Goal: Information Seeking & Learning: Learn about a topic

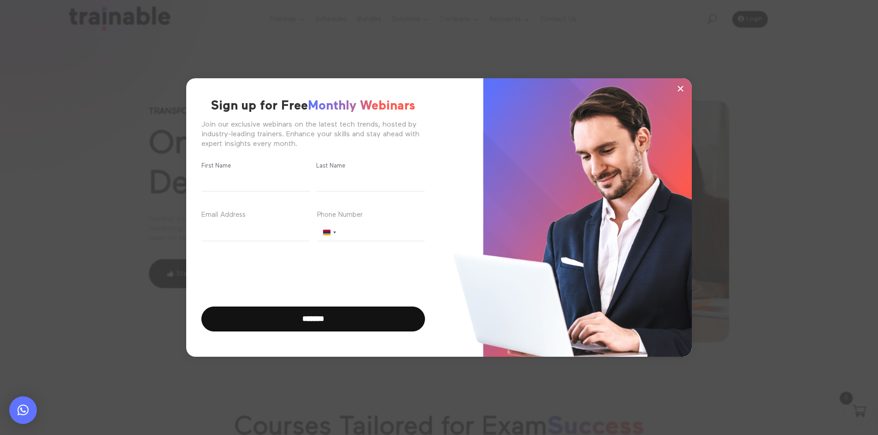
drag, startPoint x: 865, startPoint y: 115, endPoint x: 823, endPoint y: 103, distance: 43.0
click at [863, 112] on div "× Sign up for Free Monthly Webinars Join our exclusive webinars on the latest t…" at bounding box center [439, 217] width 878 height 435
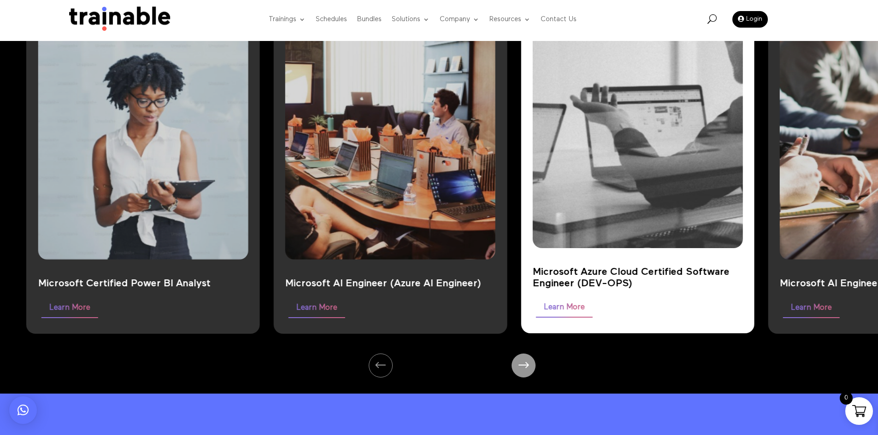
scroll to position [829, 0]
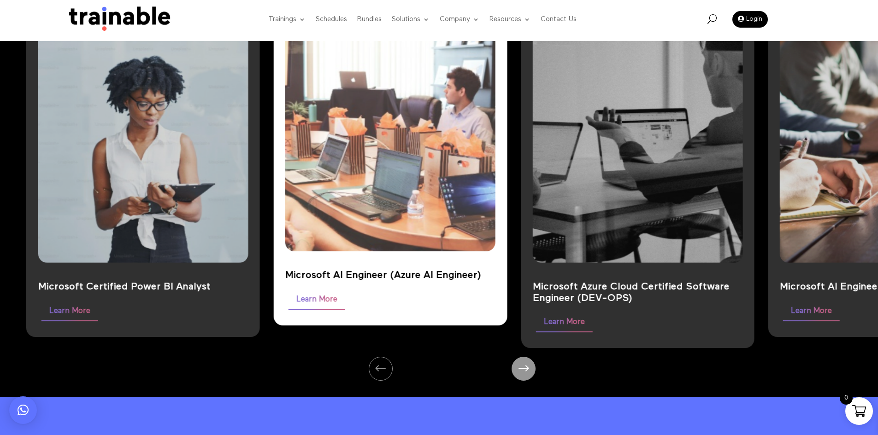
click at [341, 205] on img at bounding box center [390, 126] width 273 height 328
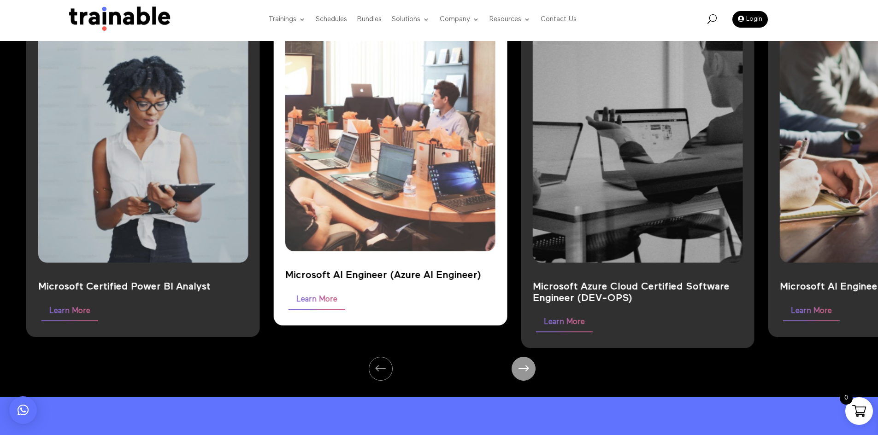
click at [336, 304] on link "Learn More" at bounding box center [316, 300] width 57 height 18
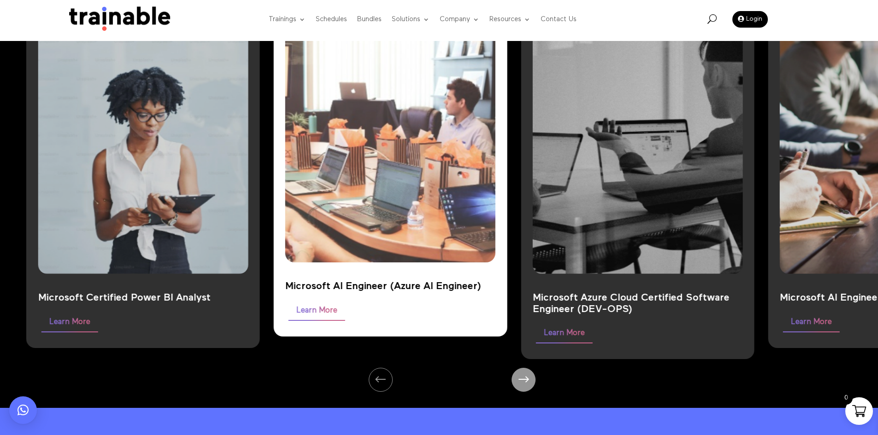
scroll to position [783, 0]
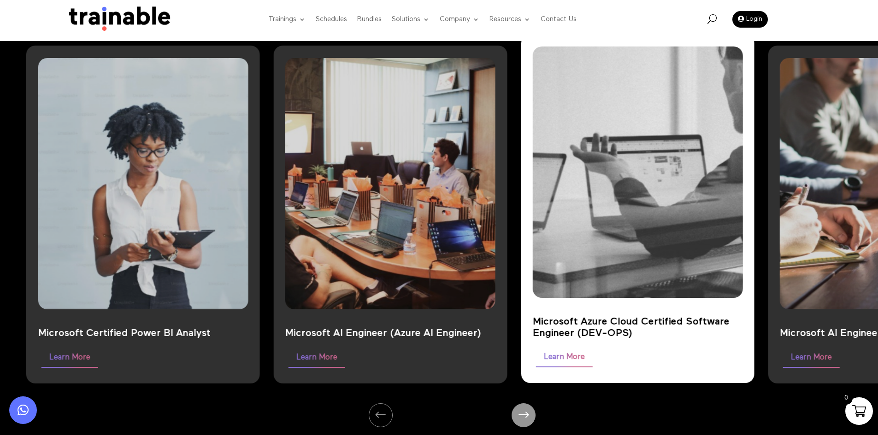
click at [655, 270] on img at bounding box center [637, 173] width 273 height 328
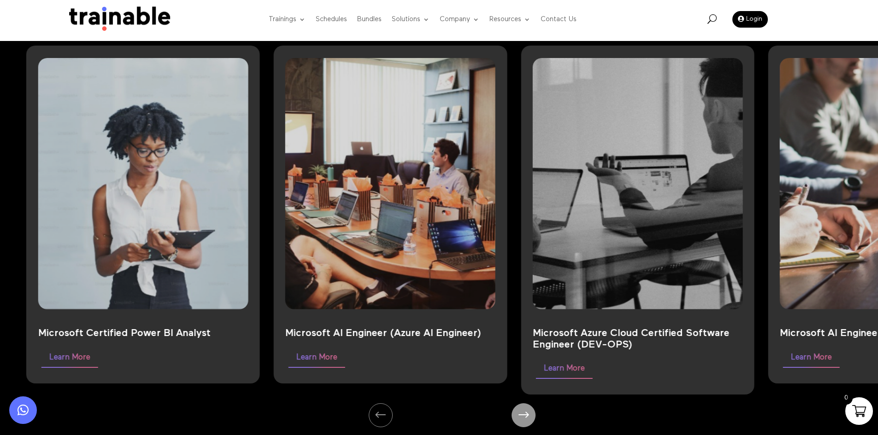
scroll to position [782, 0]
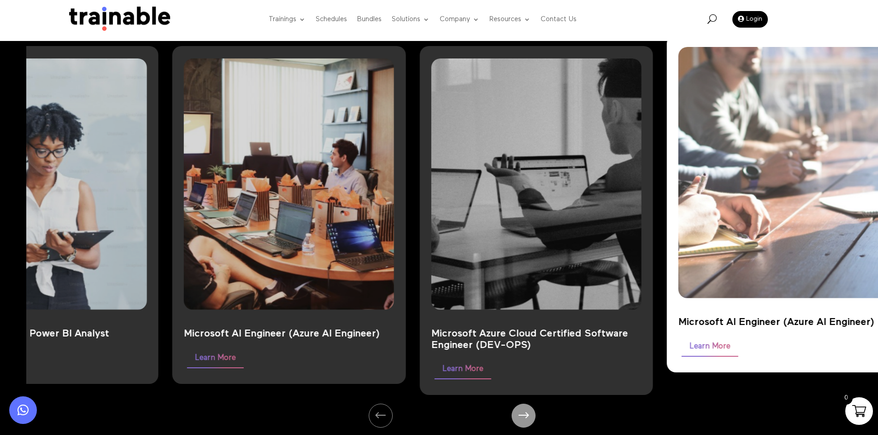
drag, startPoint x: 723, startPoint y: 152, endPoint x: 545, endPoint y: 168, distance: 178.1
click at [667, 167] on div "Microsoft AI Engineer (Azure AI Engineer) Learn More" at bounding box center [784, 204] width 234 height 338
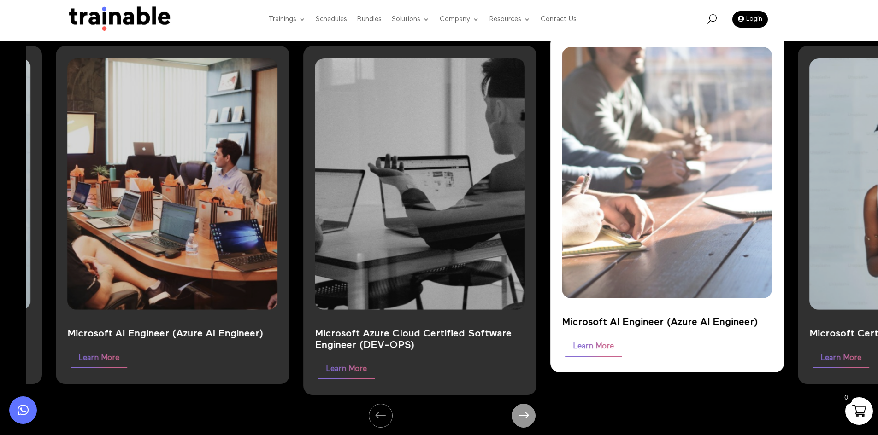
drag, startPoint x: 697, startPoint y: 359, endPoint x: 865, endPoint y: 368, distance: 167.9
click at [784, 369] on div "Microsoft AI Engineer (Azure AI Engineer) Learn More" at bounding box center [667, 204] width 234 height 338
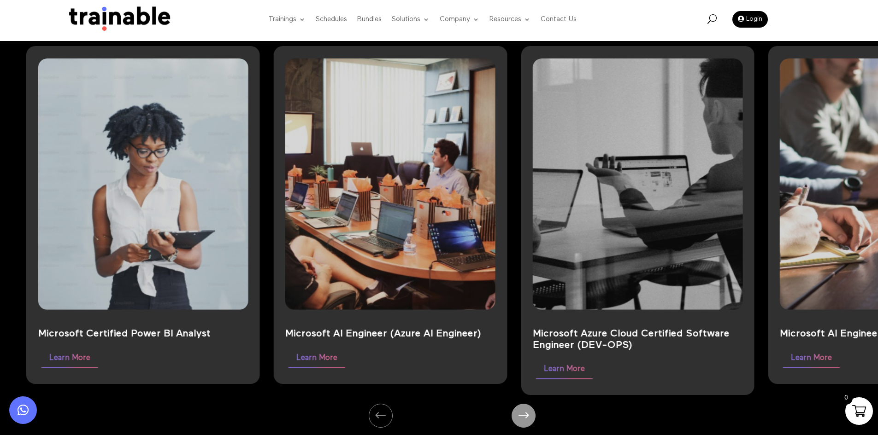
click at [573, 415] on div "Microsoft Certified Power BI Analyst Learn More Microsoft AI Engineer (Azure AI…" at bounding box center [451, 216] width 851 height 406
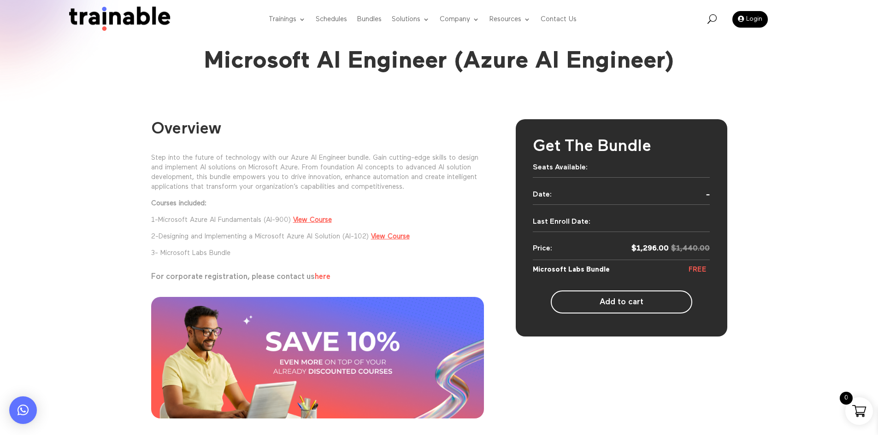
click at [205, 249] on p "3- Microsoft Labs Bundle" at bounding box center [317, 253] width 333 height 10
click at [218, 256] on p "3- Microsoft Labs Bundle" at bounding box center [317, 253] width 333 height 10
click at [327, 251] on p "3- Microsoft Labs Bundle" at bounding box center [317, 253] width 333 height 10
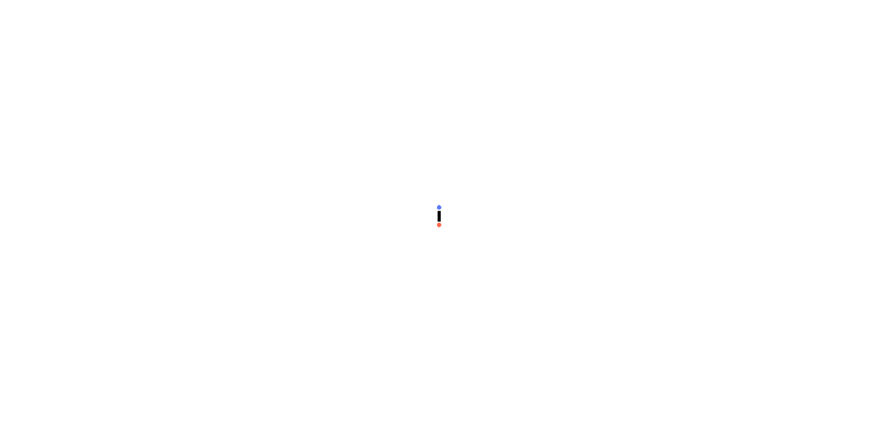
click at [785, 337] on div at bounding box center [439, 217] width 878 height 435
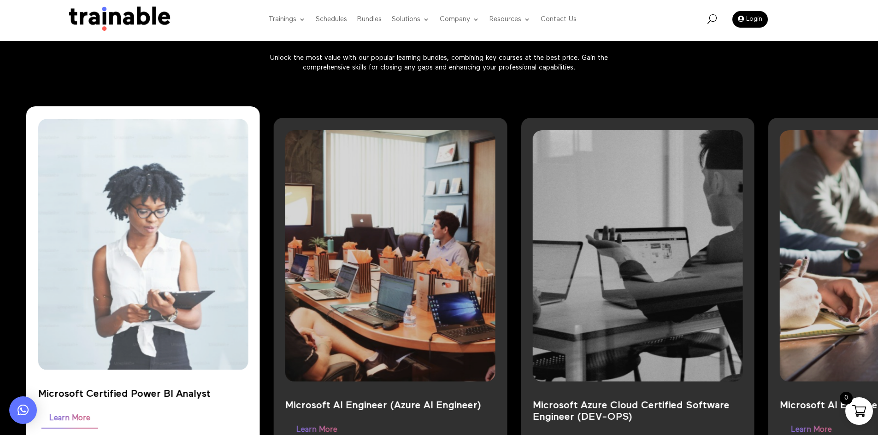
scroll to position [829, 0]
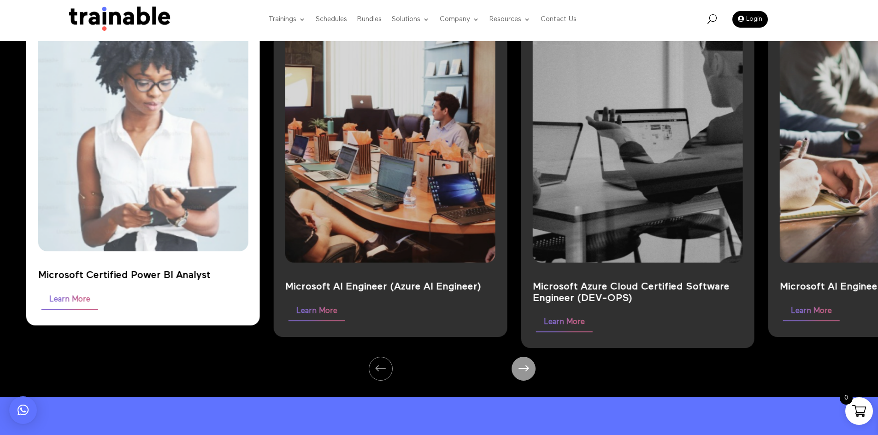
click at [214, 176] on img at bounding box center [142, 126] width 273 height 328
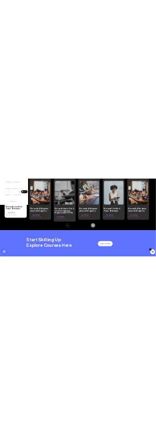
scroll to position [825, 0]
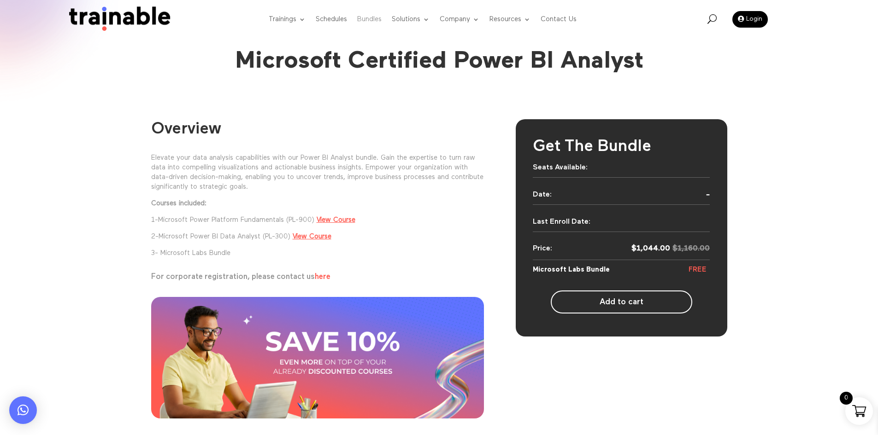
click at [156, 15] on link "Bundles" at bounding box center [369, 19] width 24 height 36
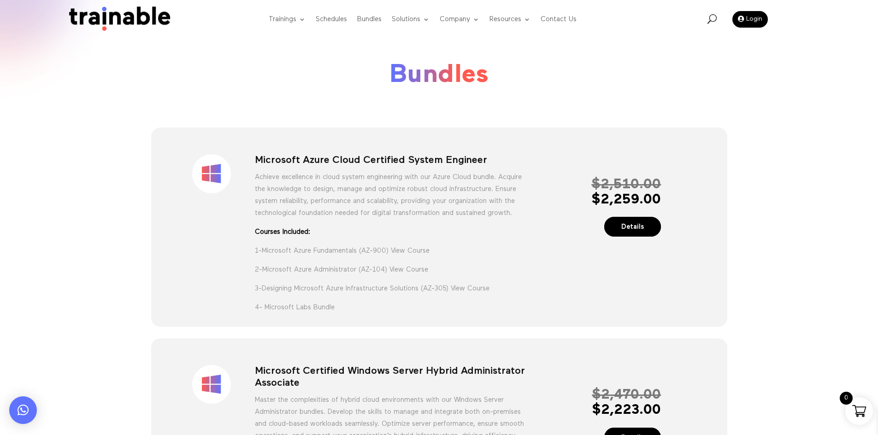
click at [308, 162] on h1 "Microsoft Azure Cloud Certified System Engineer" at bounding box center [390, 162] width 271 height 17
click at [308, 163] on h1 "Microsoft Azure Cloud Certified System Engineer" at bounding box center [390, 162] width 271 height 17
click at [310, 164] on h1 "Microsoft Azure Cloud Certified System Engineer" at bounding box center [390, 162] width 271 height 17
click at [312, 164] on h1 "Microsoft Azure Cloud Certified System Engineer" at bounding box center [390, 162] width 271 height 17
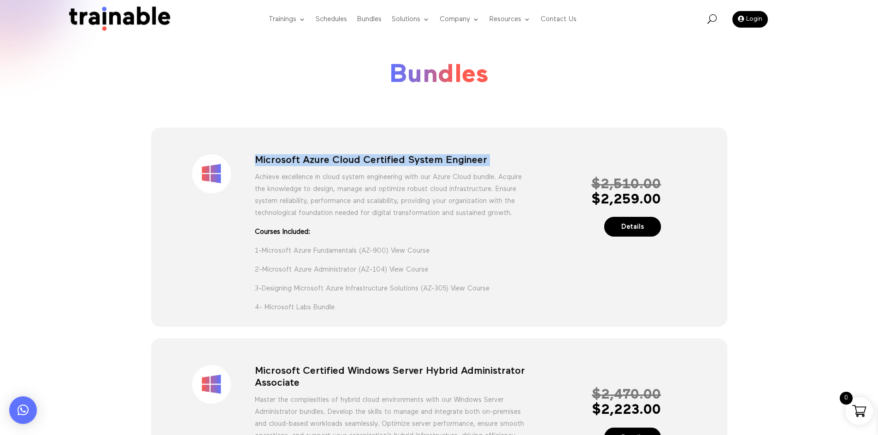
click at [312, 164] on h1 "Microsoft Azure Cloud Certified System Engineer" at bounding box center [390, 162] width 271 height 17
copy div "Microsoft Azure Cloud Certified System Engineer"
click at [328, 129] on div "Sale! Microsoft Azure Cloud Certified System Engineer Achieve excellence in clo…" at bounding box center [439, 227] width 576 height 199
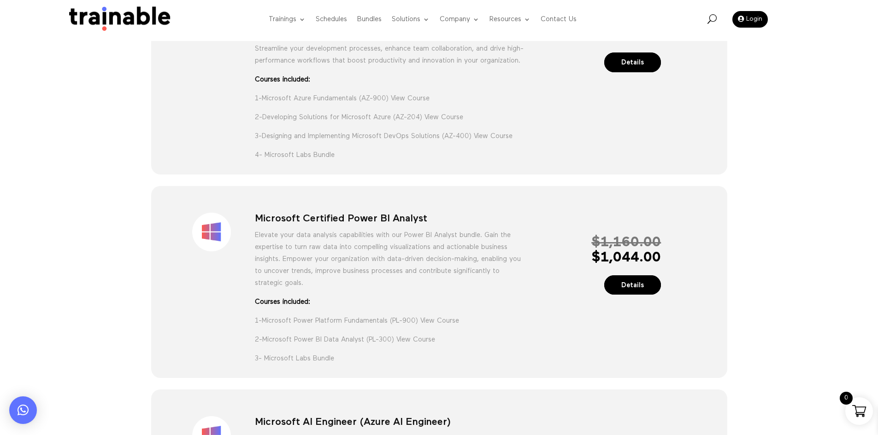
scroll to position [783, 0]
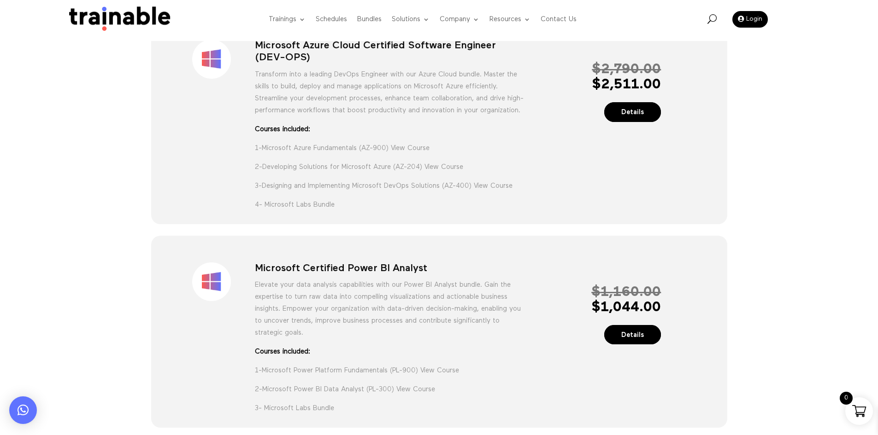
click at [575, 224] on div "Sale! Microsoft Azure Cloud Certified Software Engineer (DEV-OPS) Transform int…" at bounding box center [439, 118] width 576 height 211
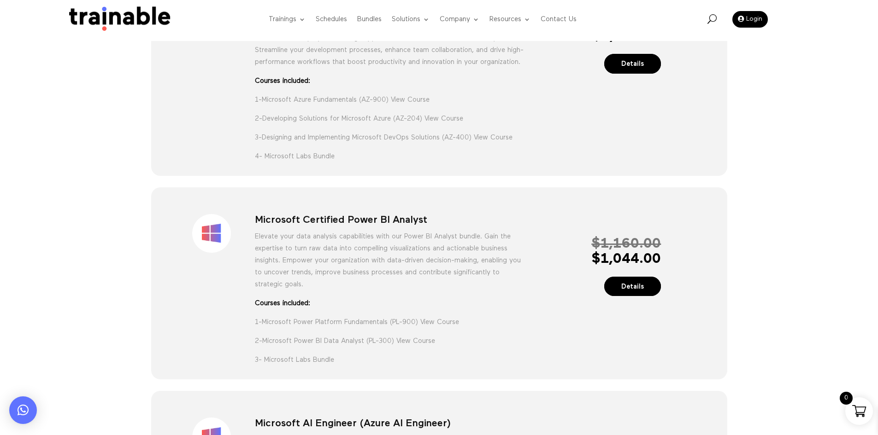
scroll to position [1062, 0]
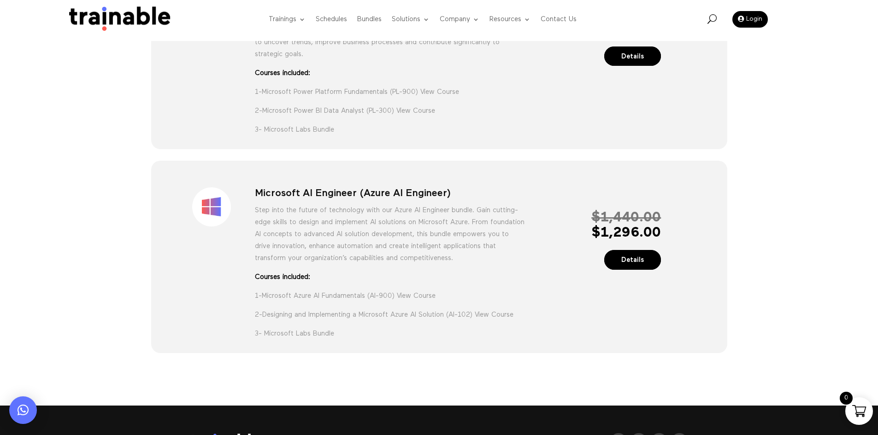
click at [398, 124] on p "2- Microsoft Power BI Data Analyst (PL-300) View Course" at bounding box center [390, 114] width 271 height 19
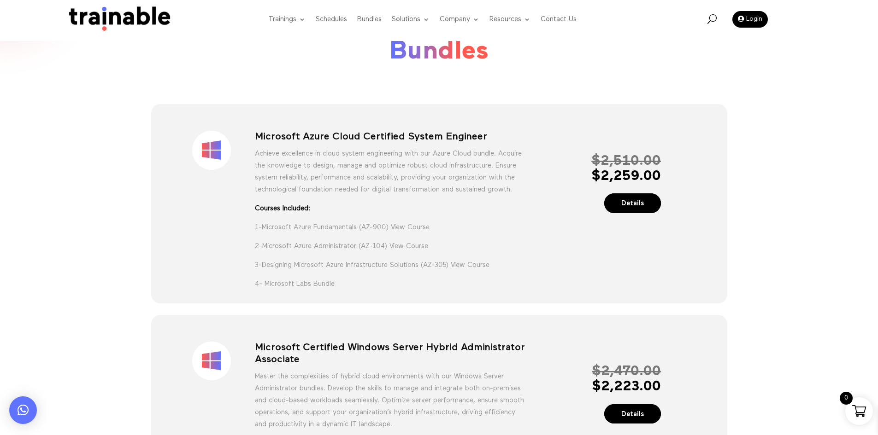
scroll to position [0, 0]
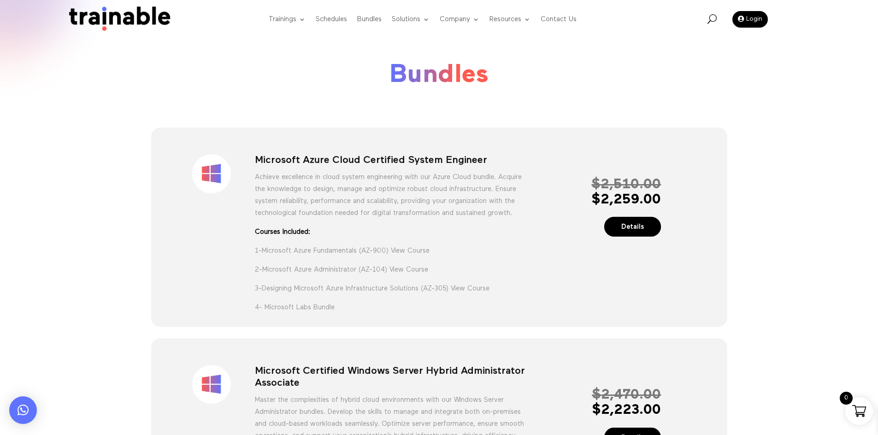
click at [381, 155] on h1 "Microsoft Azure Cloud Certified System Engineer" at bounding box center [390, 162] width 271 height 17
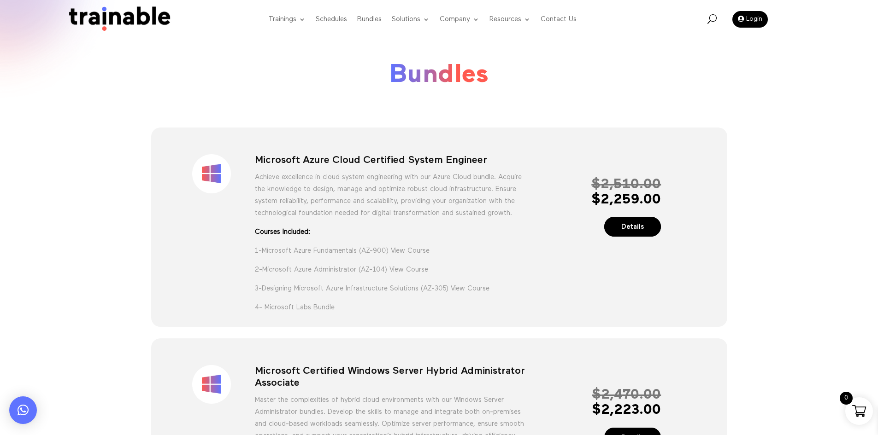
click at [459, 203] on p "Achieve excellence in cloud system engineering with our Azure Cloud bundle. Acq…" at bounding box center [390, 198] width 271 height 55
drag, startPoint x: 392, startPoint y: 269, endPoint x: 261, endPoint y: 267, distance: 130.8
click at [261, 264] on p "1- Microsoft Azure Fundamentals (AZ-900) View Course" at bounding box center [390, 254] width 271 height 19
copy p "Microsoft Azure Fundamentals (AZ-900)"
click at [413, 254] on link "View Course" at bounding box center [410, 250] width 39 height 7
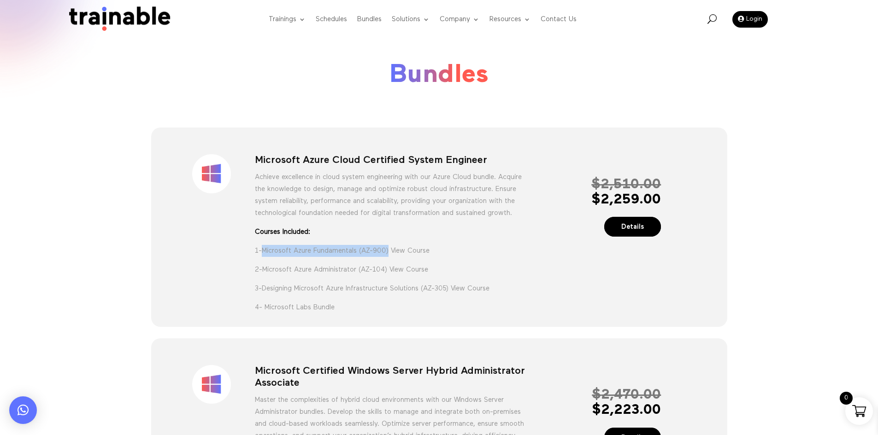
click at [399, 273] on link "View Course" at bounding box center [408, 269] width 39 height 7
click at [481, 292] on link "View Course" at bounding box center [469, 288] width 39 height 7
click at [555, 229] on div "Details" at bounding box center [593, 227] width 135 height 12
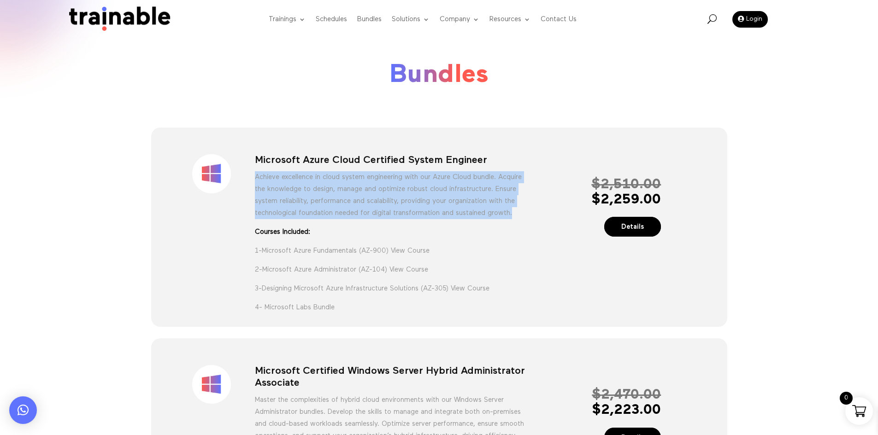
drag, startPoint x: 310, startPoint y: 220, endPoint x: 255, endPoint y: 181, distance: 66.8
click at [255, 181] on p "Achieve excellence in cloud system engineering with our Azure Cloud bundle. Acq…" at bounding box center [390, 198] width 271 height 55
copy p "Achieve excellence in cloud system engineering with our Azure Cloud bundle. Acq…"
click at [625, 220] on link "Details" at bounding box center [632, 227] width 57 height 20
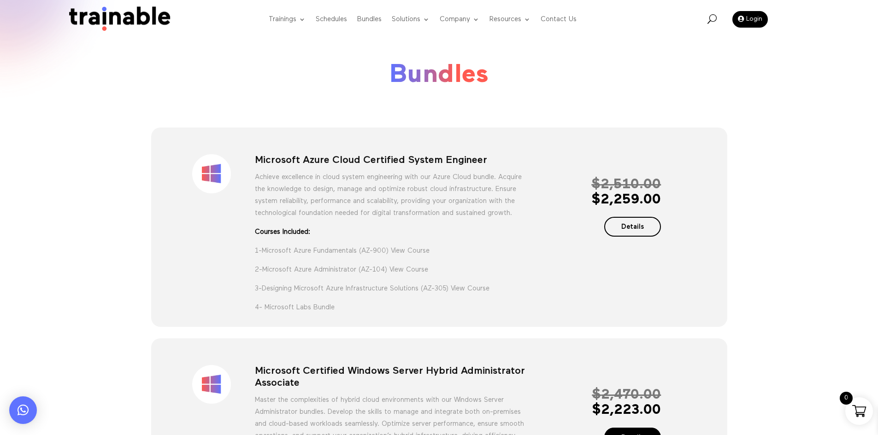
click at [650, 231] on link "Details" at bounding box center [632, 227] width 57 height 20
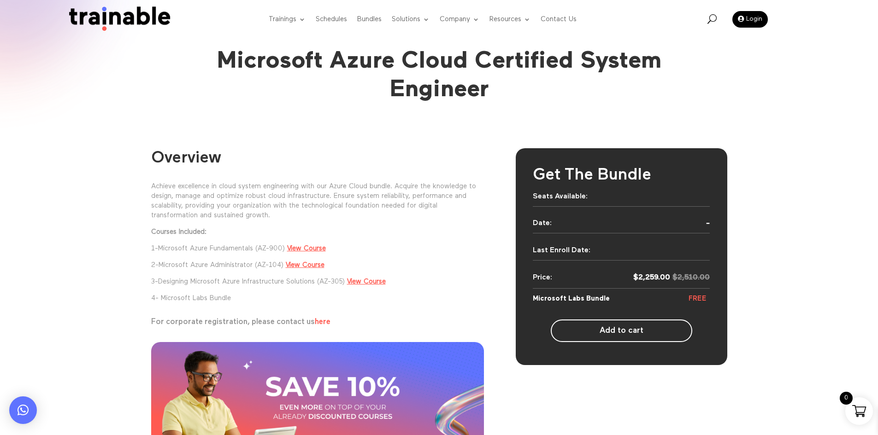
click at [806, 394] on div "Overview Achieve excellence in cloud system engineering with our Azure Cloud bu…" at bounding box center [439, 334] width 878 height 385
click at [807, 249] on div "Overview Achieve excellence in cloud system engineering with our Azure Cloud bu…" at bounding box center [439, 334] width 878 height 385
click at [785, 206] on div "Overview Achieve excellence in cloud system engineering with our Azure Cloud bu…" at bounding box center [439, 334] width 878 height 385
click at [441, 95] on h1 "Microsoft Azure Cloud Certified System Engineer" at bounding box center [438, 76] width 497 height 58
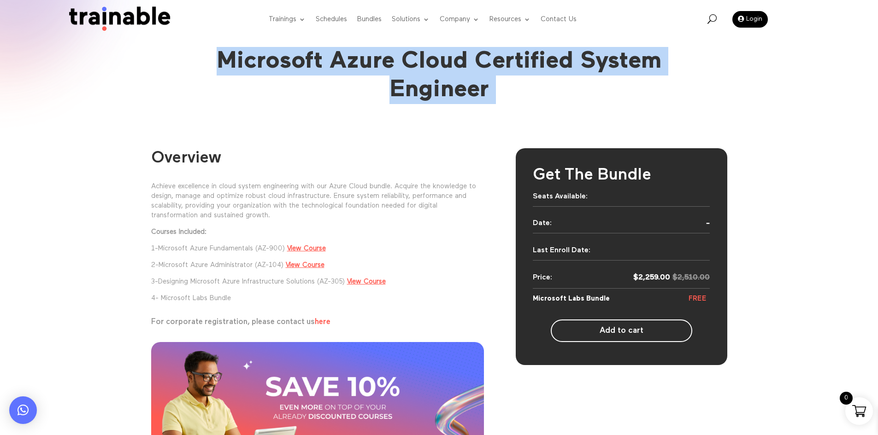
click at [441, 95] on h1 "Microsoft Azure Cloud Certified System Engineer" at bounding box center [438, 76] width 497 height 58
copy div "Microsoft Azure Cloud Certified System Engineer"
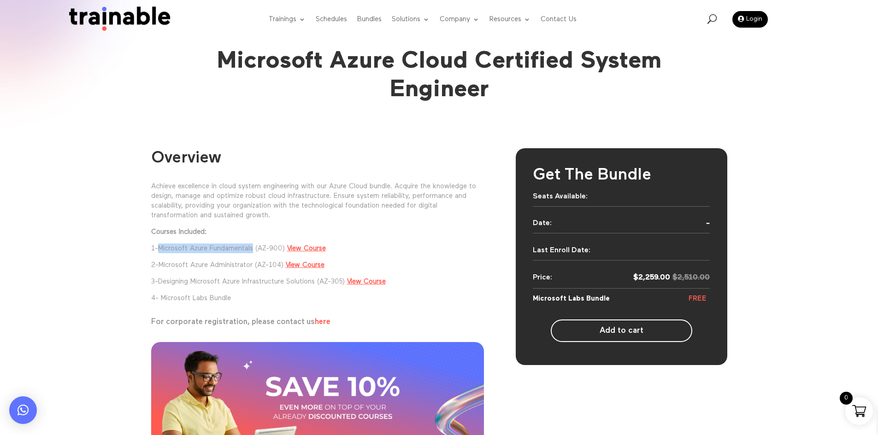
drag, startPoint x: 255, startPoint y: 254, endPoint x: 158, endPoint y: 253, distance: 96.7
click at [158, 253] on p "1- Microsoft Azure Fundamentals (AZ-900) View Course" at bounding box center [317, 252] width 333 height 17
copy p "Microsoft Azure Fundamentals"
drag, startPoint x: 321, startPoint y: 286, endPoint x: 160, endPoint y: 284, distance: 161.2
click at [160, 284] on p "3- Designing Microsoft Azure Infrastructure Solutions (AZ-305) View Course" at bounding box center [317, 285] width 333 height 17
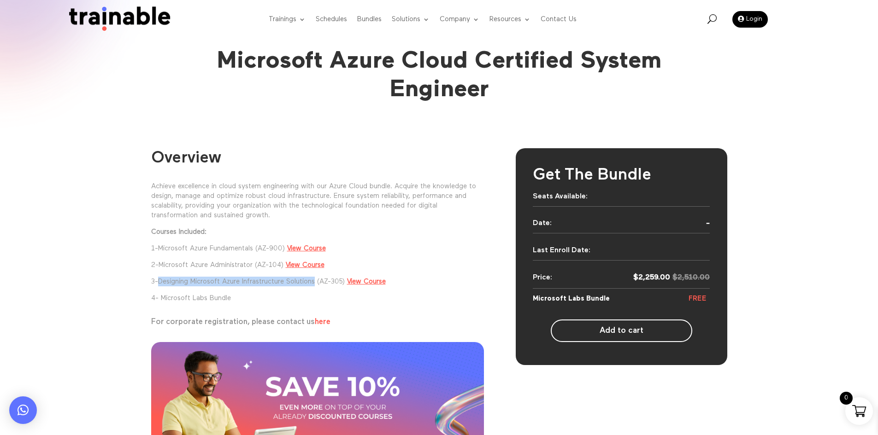
copy link "Designing Microsoft Azure Infrastructure Solutions"
click at [141, 190] on div "Overview Achieve excellence in cloud system engineering with our Azure Cloud bu…" at bounding box center [439, 334] width 878 height 385
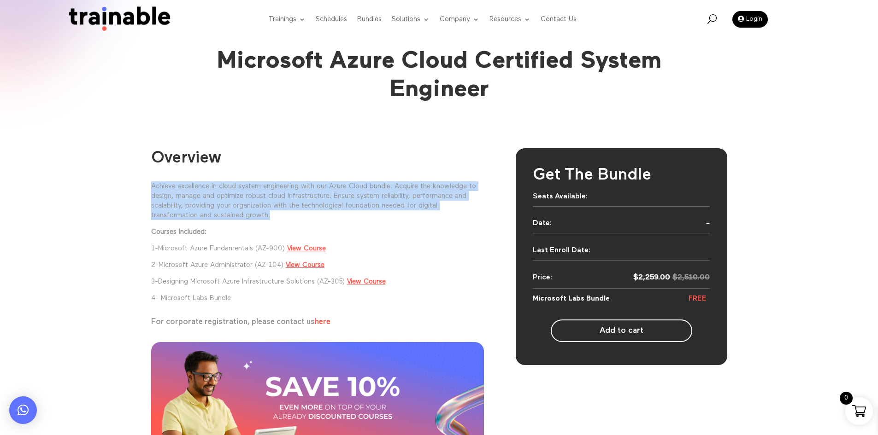
drag, startPoint x: 289, startPoint y: 211, endPoint x: 141, endPoint y: 181, distance: 151.3
click at [141, 181] on div "Overview Achieve excellence in cloud system engineering with our Azure Cloud bu…" at bounding box center [439, 334] width 878 height 385
copy p "Achieve excellence in cloud system engineering with our Azure Cloud bundle. Acq…"
click at [369, 16] on link "Bundles" at bounding box center [369, 19] width 24 height 36
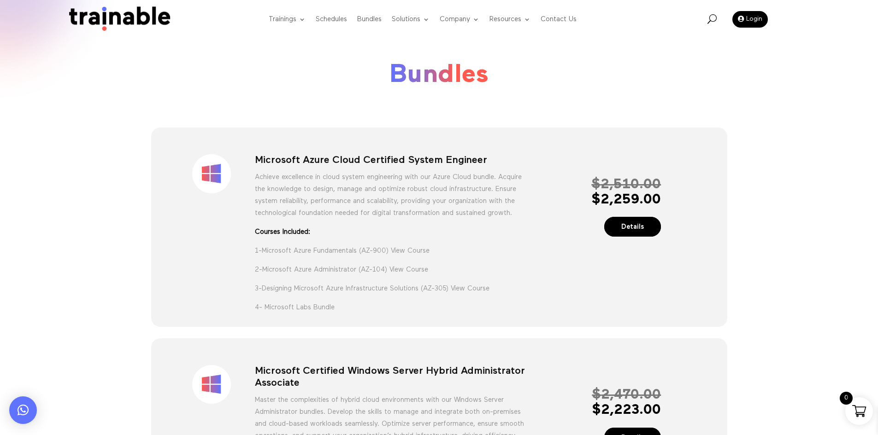
click at [518, 135] on div "Sale! Microsoft Azure Cloud Certified System Engineer Achieve excellence in clo…" at bounding box center [439, 227] width 576 height 199
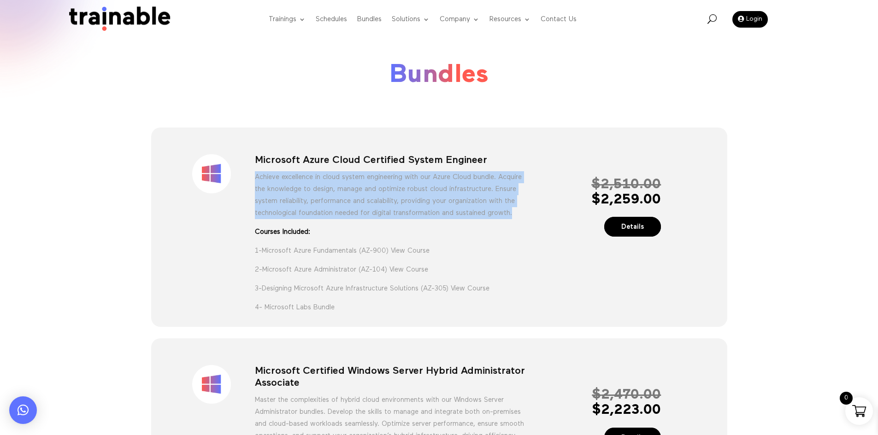
drag, startPoint x: 299, startPoint y: 227, endPoint x: 255, endPoint y: 179, distance: 64.9
click at [255, 179] on p "Achieve excellence in cloud system engineering with our Azure Cloud bundle. Acq…" at bounding box center [390, 198] width 271 height 55
copy p "Achieve excellence in cloud system engineering with our Azure Cloud bundle. Acq…"
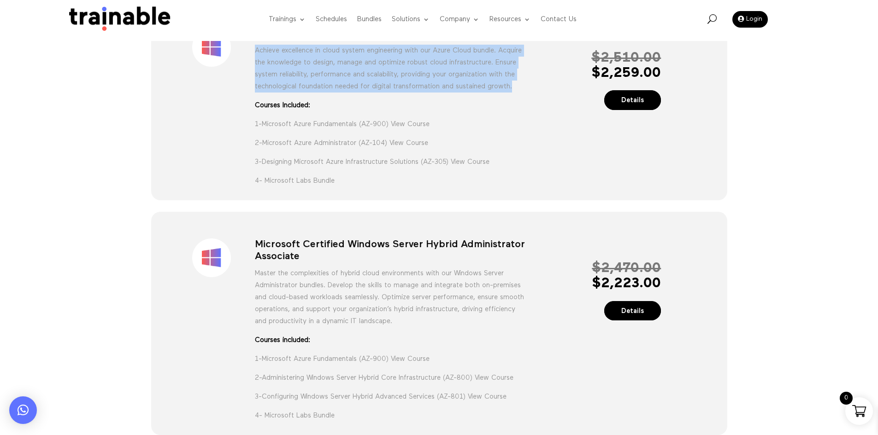
scroll to position [138, 0]
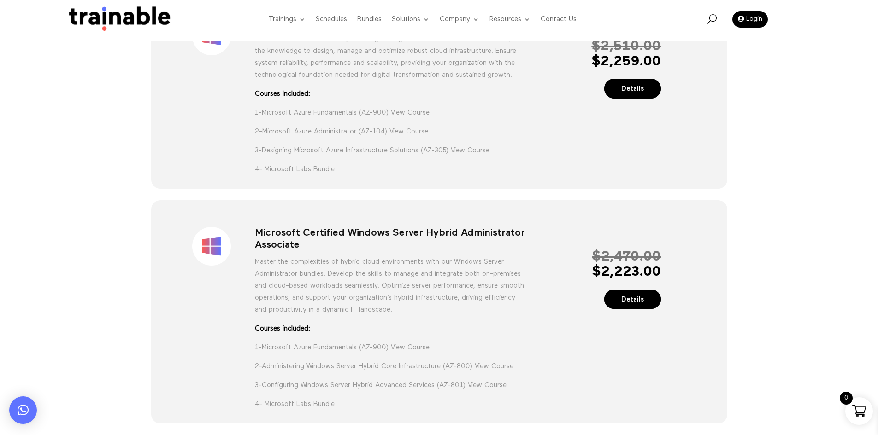
click at [375, 243] on h1 "Microsoft Certified Windows Server Hybrid Administrator Associate" at bounding box center [390, 241] width 271 height 29
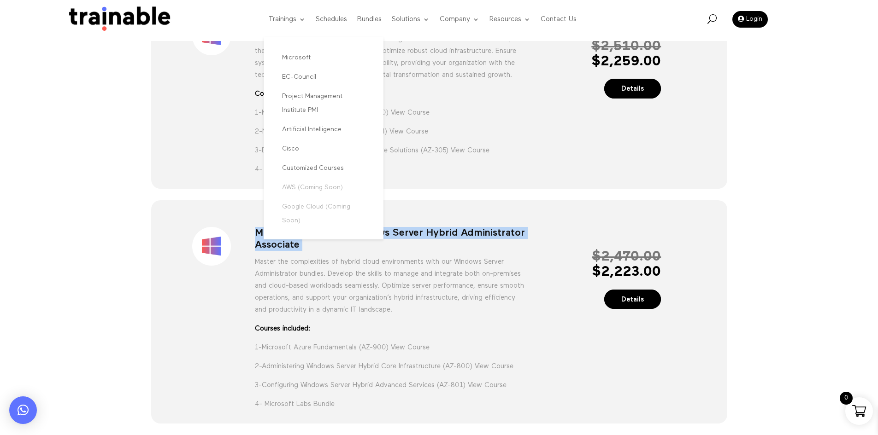
copy div "Microsoft Certified Windows Server Hybrid Administrator Associate"
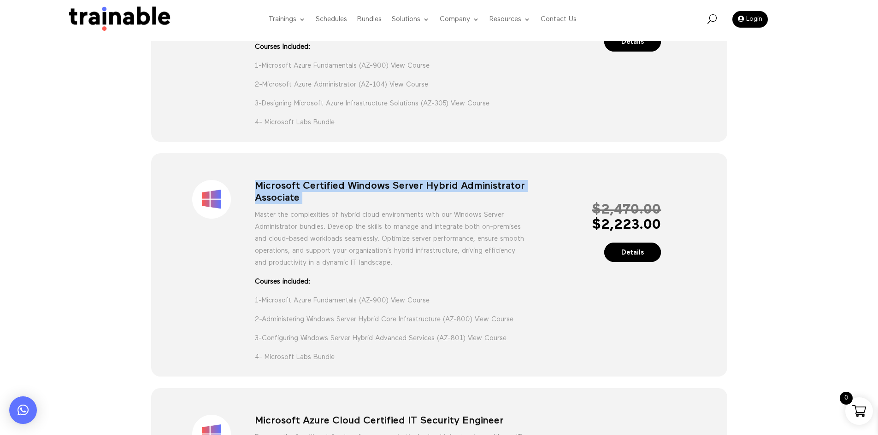
scroll to position [230, 0]
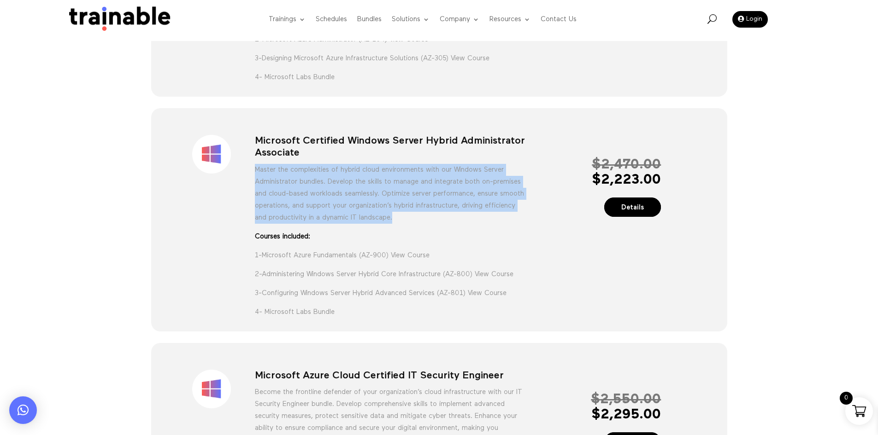
drag, startPoint x: 450, startPoint y: 231, endPoint x: 255, endPoint y: 182, distance: 200.4
click at [255, 182] on p "Master the complexities of hybrid cloud environments with our Windows Server Ad…" at bounding box center [390, 197] width 271 height 67
copy p "Master the complexities of hybrid cloud environments with our Windows Server Ad…"
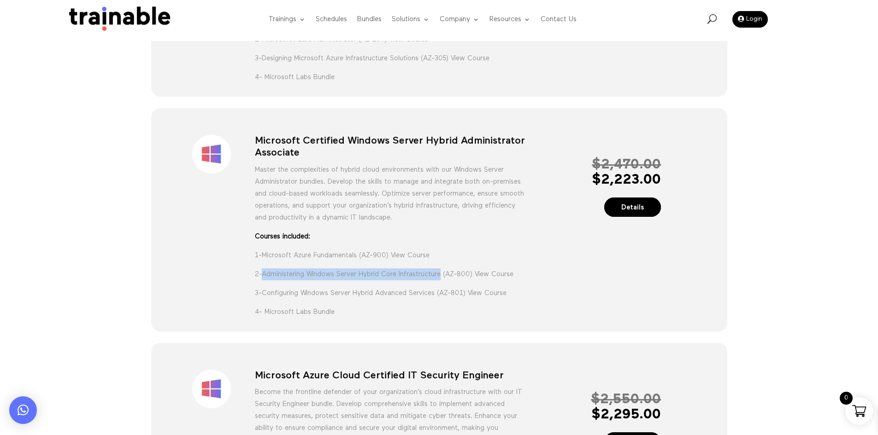
drag, startPoint x: 447, startPoint y: 293, endPoint x: 266, endPoint y: 285, distance: 181.2
click at [266, 285] on p "2- Administering Windows Server Hybrid Core Infrastructure (AZ-800) View Course" at bounding box center [390, 278] width 271 height 19
copy link "Administering Windows Server Hybrid Core Infrastructure"
click at [501, 281] on p "2- Administering Windows Server Hybrid Core Infrastructure (AZ-800) View Course" at bounding box center [390, 278] width 271 height 19
click at [502, 278] on link "View Course" at bounding box center [493, 274] width 39 height 7
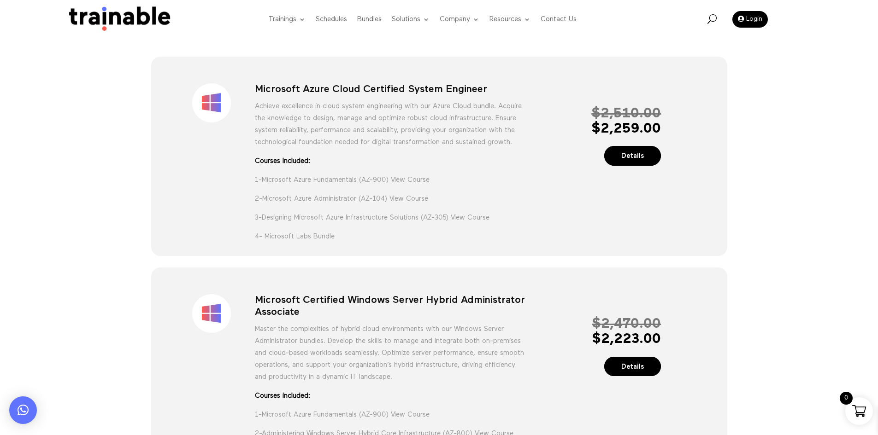
scroll to position [138, 0]
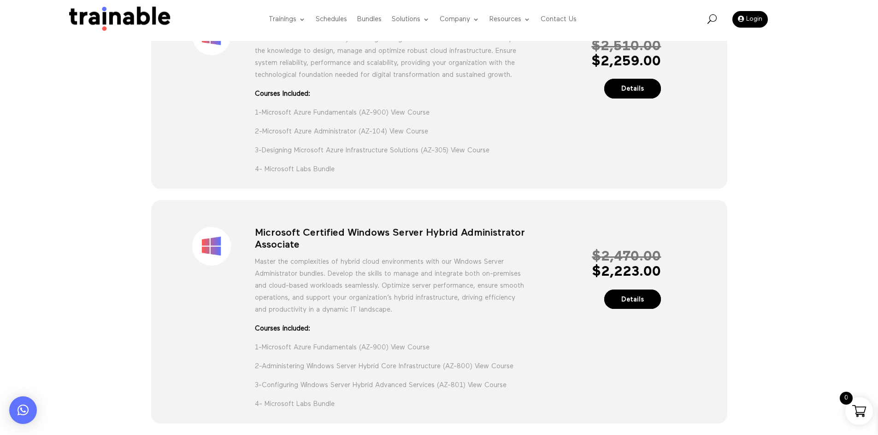
click at [376, 248] on h1 "Microsoft Certified Windows Server Hybrid Administrator Associate" at bounding box center [390, 241] width 271 height 29
copy div "Microsoft Certified Windows Server Hybrid Administrator Associate"
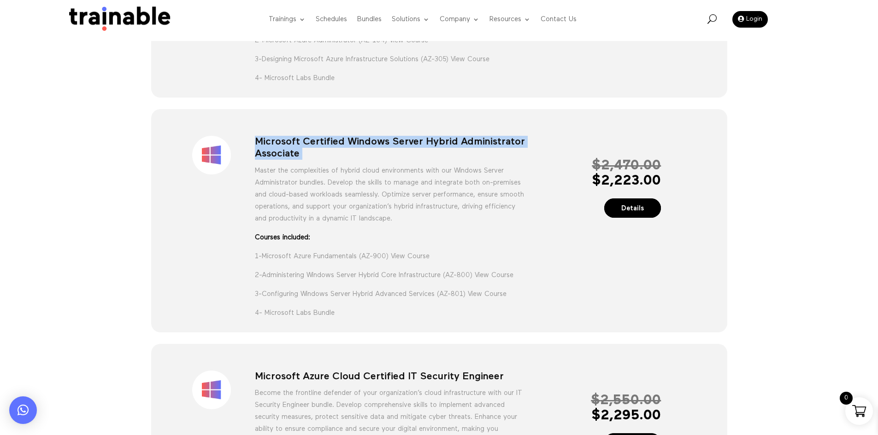
scroll to position [230, 0]
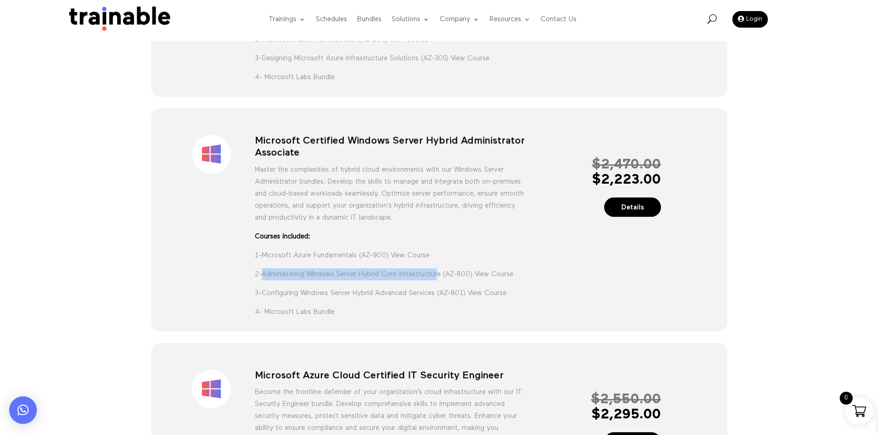
drag, startPoint x: 444, startPoint y: 292, endPoint x: 264, endPoint y: 291, distance: 179.2
click at [264, 287] on p "2- Administering Windows Server Hybrid Core Infrastructure (AZ-800) View Course" at bounding box center [390, 278] width 271 height 19
copy link "Administering Windows Server Hybrid Core Infrastructur"
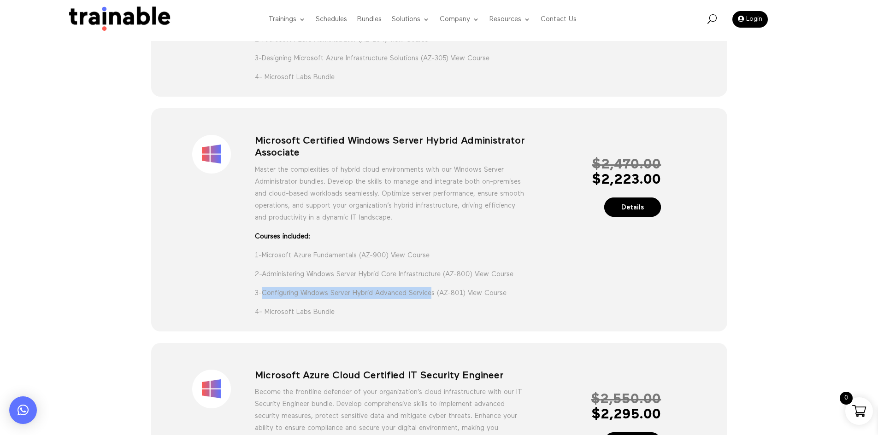
drag, startPoint x: 436, startPoint y: 313, endPoint x: 265, endPoint y: 309, distance: 171.0
click at [265, 306] on p "3- Configuring Windows Server Hybrid Advanced Services (AZ-801) View Course" at bounding box center [390, 296] width 271 height 19
copy link "Configuring Windows Server Hybrid Advanced Service"
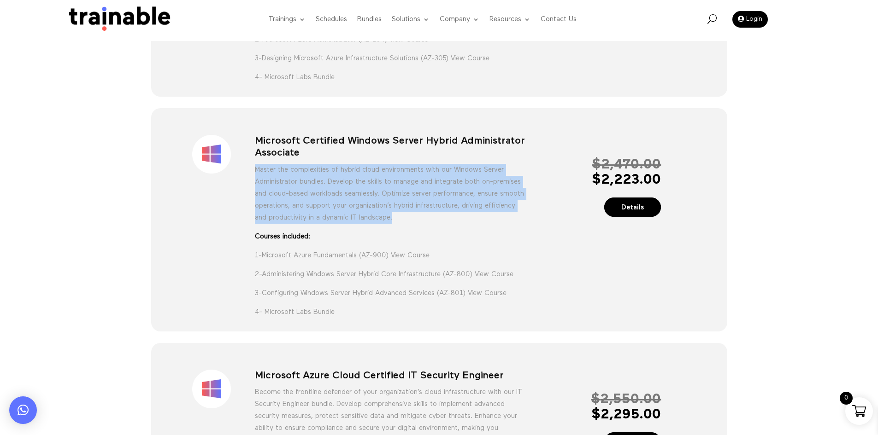
drag, startPoint x: 458, startPoint y: 232, endPoint x: 257, endPoint y: 176, distance: 209.2
click at [257, 176] on p "Master the complexities of hybrid cloud environments with our Windows Server Ad…" at bounding box center [390, 197] width 271 height 67
copy p "Master the complexities of hybrid cloud environments with our Windows Server Ad…"
click at [643, 217] on link "Details" at bounding box center [632, 208] width 57 height 20
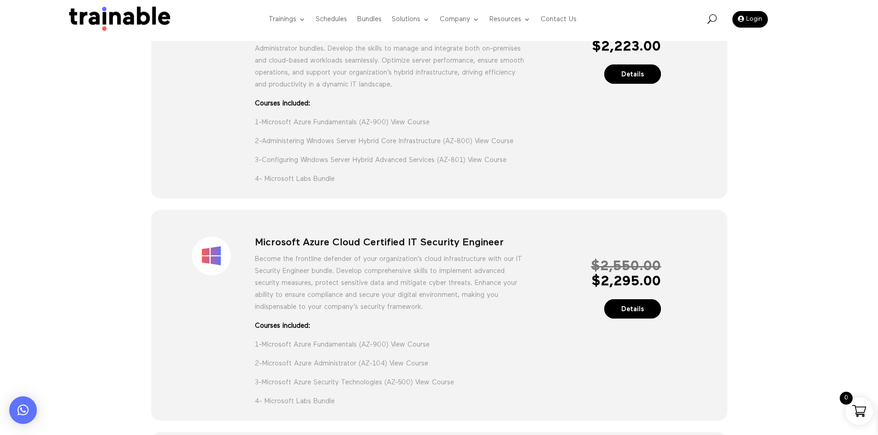
scroll to position [369, 0]
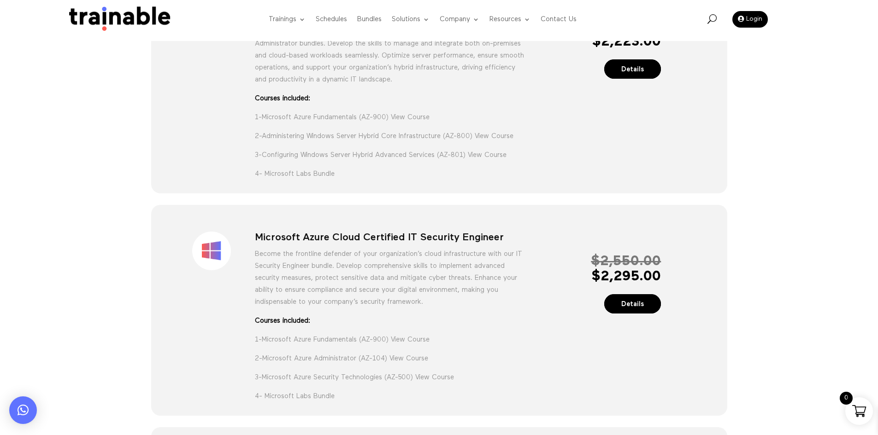
click at [345, 248] on h1 "Microsoft Azure Cloud Certified IT Security Engineer" at bounding box center [390, 240] width 271 height 17
copy div "Microsoft Azure Cloud Certified IT Security Engineer"
click at [515, 207] on ul "Sale! Microsoft Azure Cloud Certified System Engineer Achieve excellence in clo…" at bounding box center [439, 408] width 576 height 1299
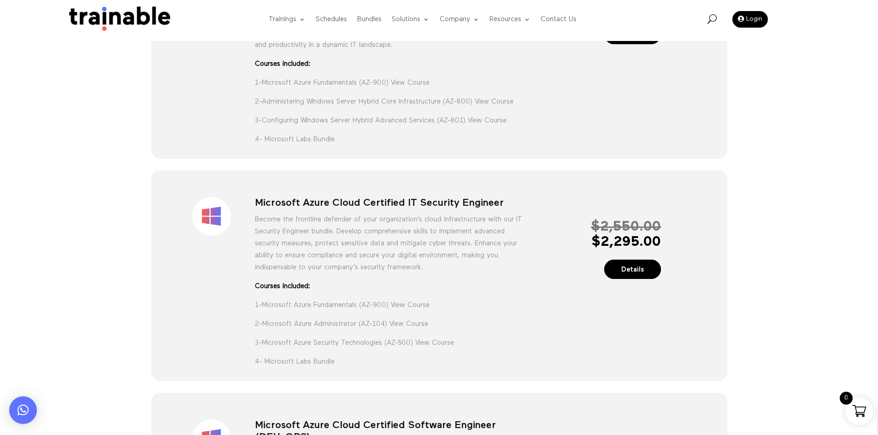
scroll to position [461, 0]
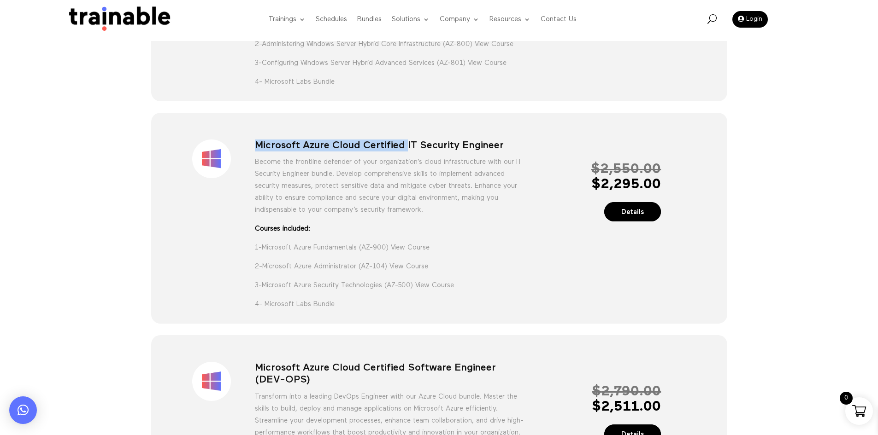
drag, startPoint x: 251, startPoint y: 157, endPoint x: 404, endPoint y: 150, distance: 152.6
click at [404, 150] on div "Sale! Microsoft Azure Cloud Certified IT Security Engineer Become the frontline…" at bounding box center [438, 220] width 541 height 186
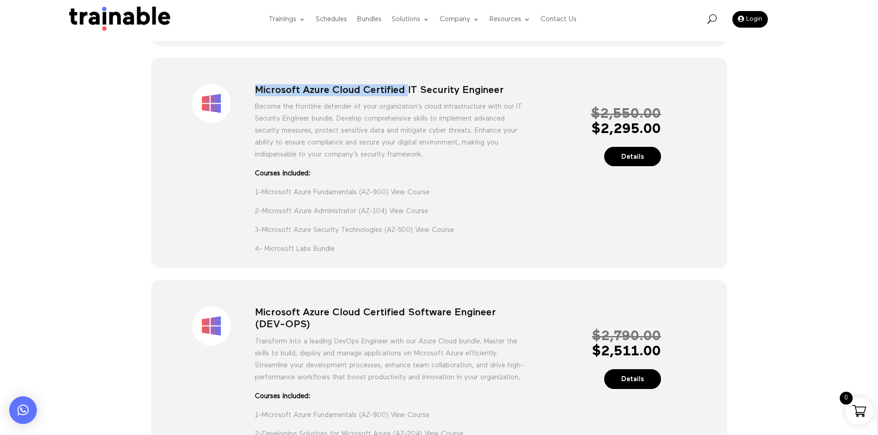
scroll to position [599, 0]
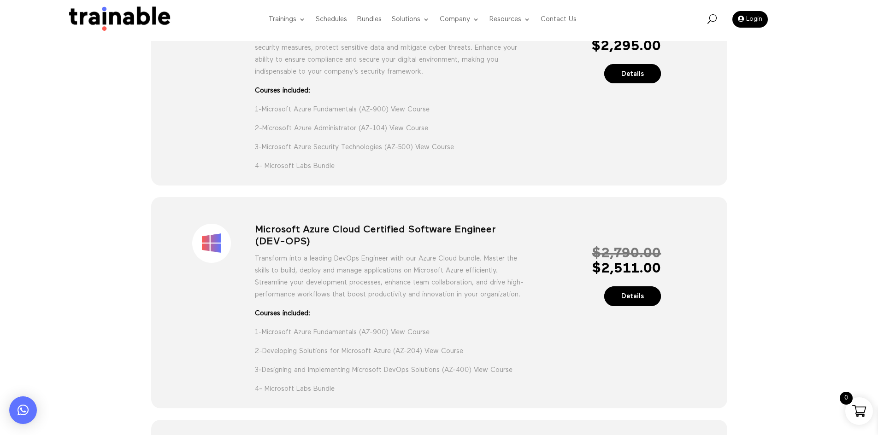
click at [410, 239] on h1 "Microsoft Azure Cloud Certified Software Engineer (DEV-OPS)" at bounding box center [390, 238] width 271 height 29
click at [535, 240] on div "$ 2,790.00 $ 2,511.00 Details" at bounding box center [593, 263] width 135 height 79
drag, startPoint x: 490, startPoint y: 243, endPoint x: 233, endPoint y: 237, distance: 257.6
click at [233, 237] on div "Sale! Microsoft Azure Cloud Certified Software Engineer (DEV-OPS) Transform int…" at bounding box center [438, 304] width 541 height 186
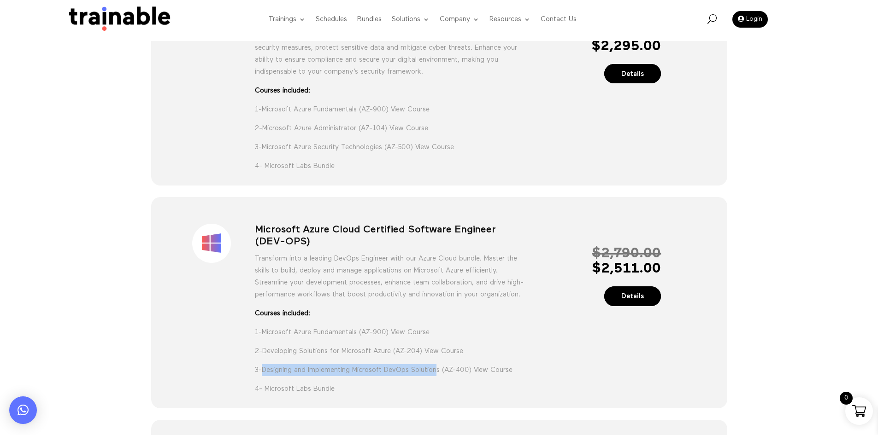
drag, startPoint x: 445, startPoint y: 404, endPoint x: 264, endPoint y: 394, distance: 180.4
click at [264, 383] on p "3- Designing and Implementing Microsoft DevOps Solutions (AZ-400) View Course" at bounding box center [390, 373] width 271 height 19
drag, startPoint x: 394, startPoint y: 380, endPoint x: 266, endPoint y: 371, distance: 127.9
click at [266, 364] on p "2- Developing Solutions for Microsoft Azure (AZ-204) View Course" at bounding box center [390, 354] width 271 height 19
click at [502, 253] on h1 "Microsoft Azure Cloud Certified Software Engineer (DEV-OPS)" at bounding box center [390, 238] width 271 height 29
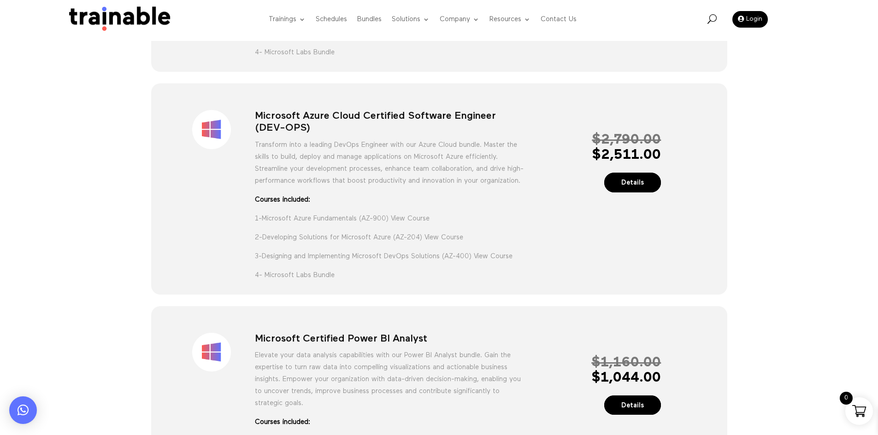
scroll to position [875, 0]
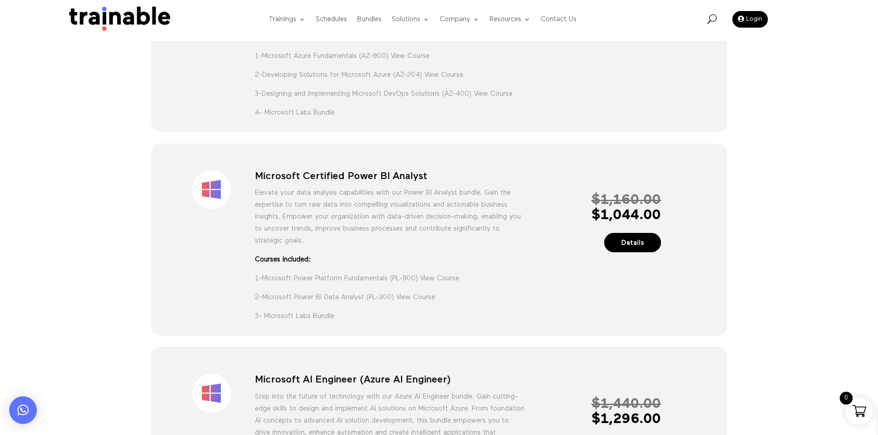
click at [422, 193] on div "Sale! Microsoft Certified Power BI Analyst Elevate your data analysis capabilit…" at bounding box center [438, 241] width 541 height 167
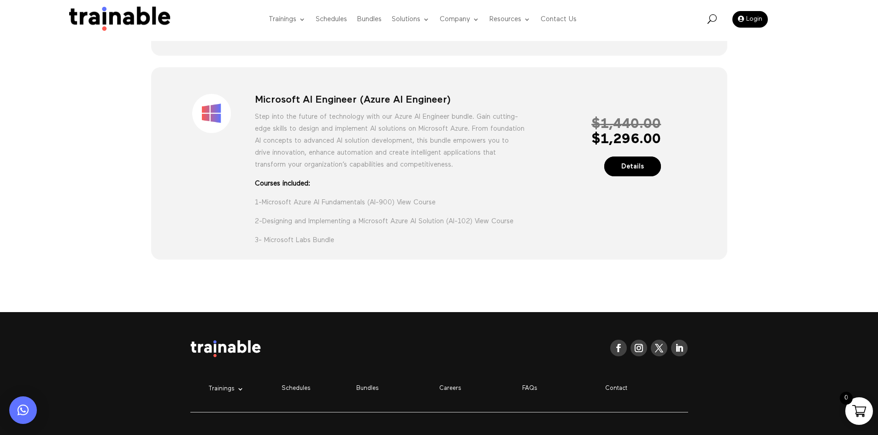
scroll to position [1106, 0]
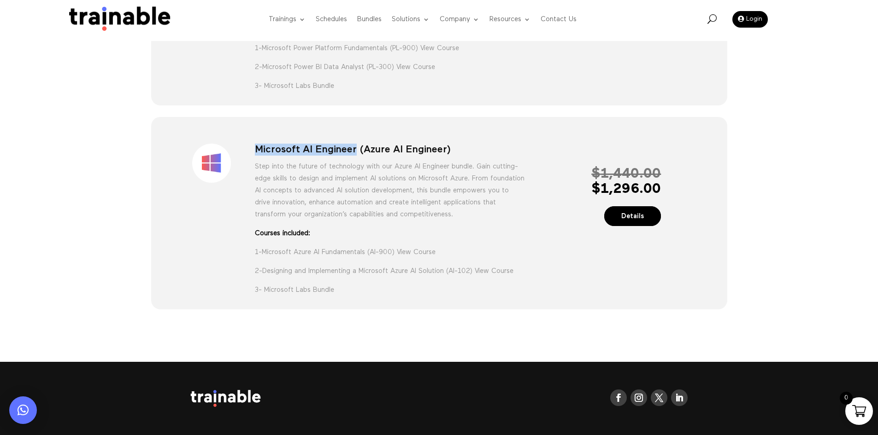
drag, startPoint x: 356, startPoint y: 172, endPoint x: 256, endPoint y: 168, distance: 100.0
click at [256, 160] on h1 "Microsoft AI Engineer (Azure AI Engineer)" at bounding box center [390, 152] width 271 height 17
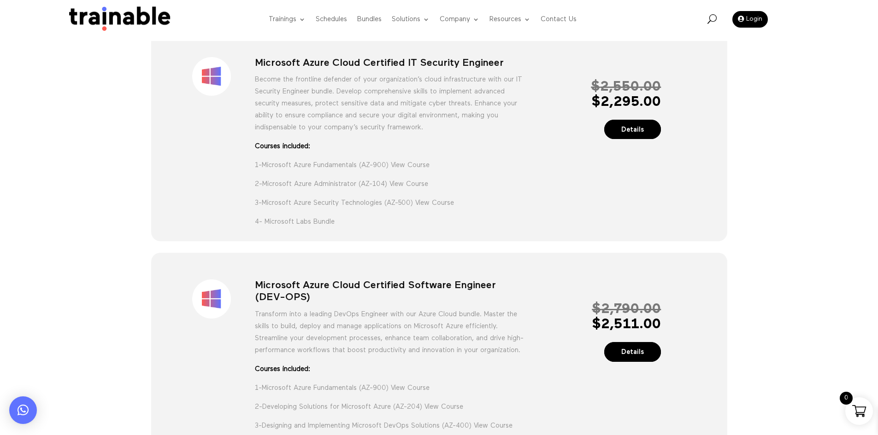
scroll to position [461, 0]
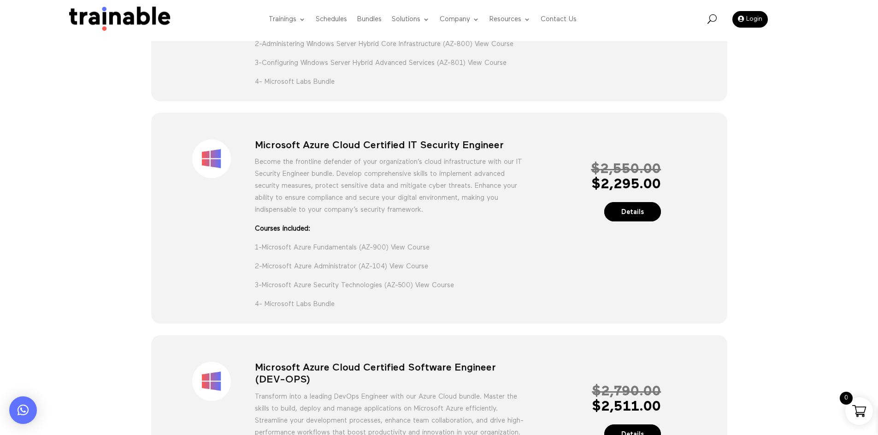
click at [835, 217] on div "Sale! Microsoft Azure Cloud Certified System Engineer Courses Included: 1- View…" at bounding box center [439, 327] width 878 height 1359
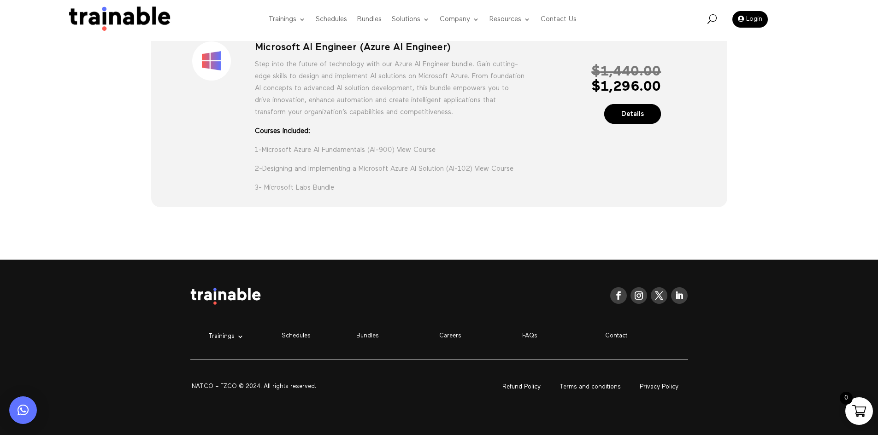
scroll to position [1232, 0]
